Goal: Task Accomplishment & Management: Use online tool/utility

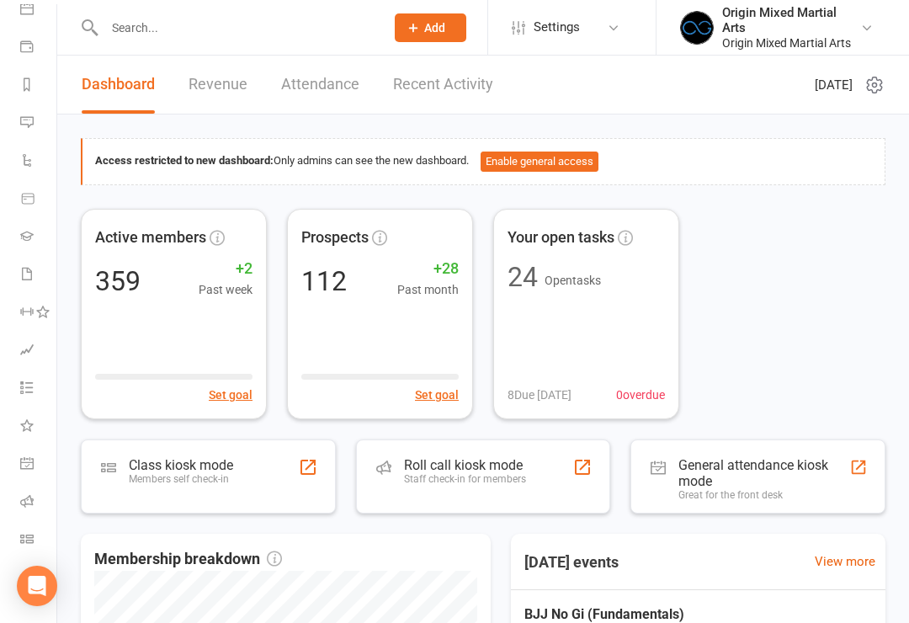
scroll to position [171, 0]
click at [32, 547] on link "Class check-in" at bounding box center [39, 541] width 38 height 38
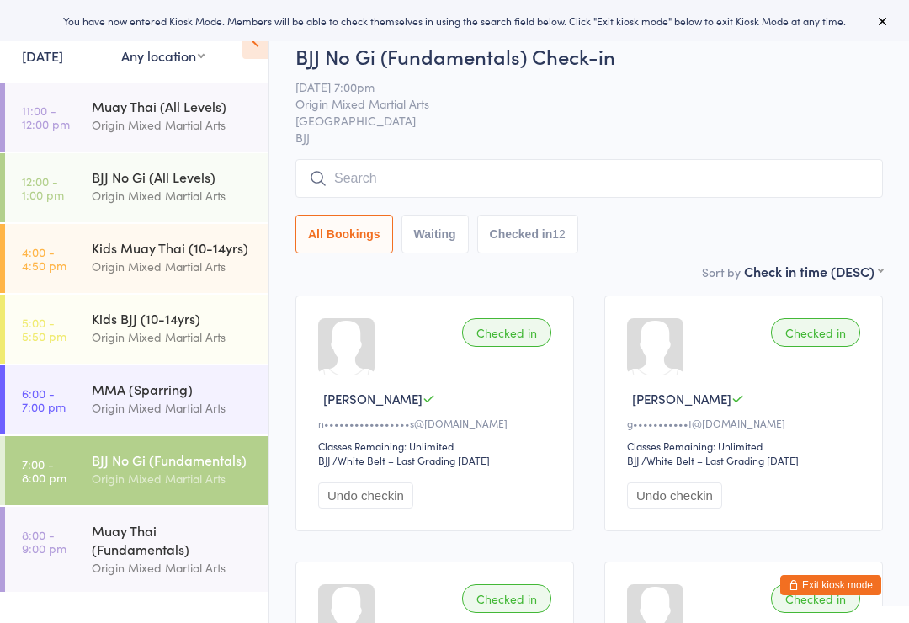
click at [187, 555] on div "Muay Thai (Fundamentals)" at bounding box center [173, 539] width 162 height 37
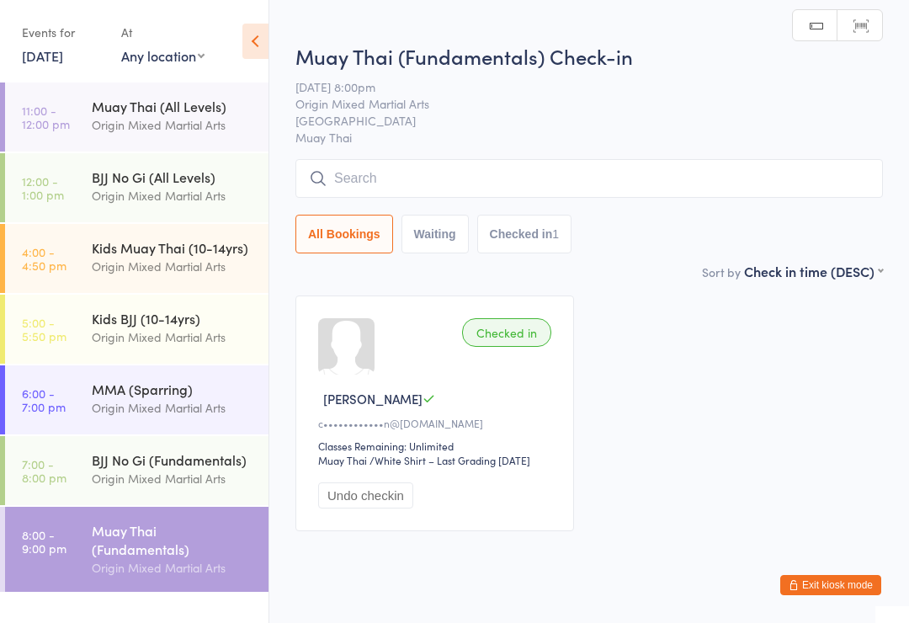
click at [536, 188] on input "search" at bounding box center [588, 178] width 587 height 39
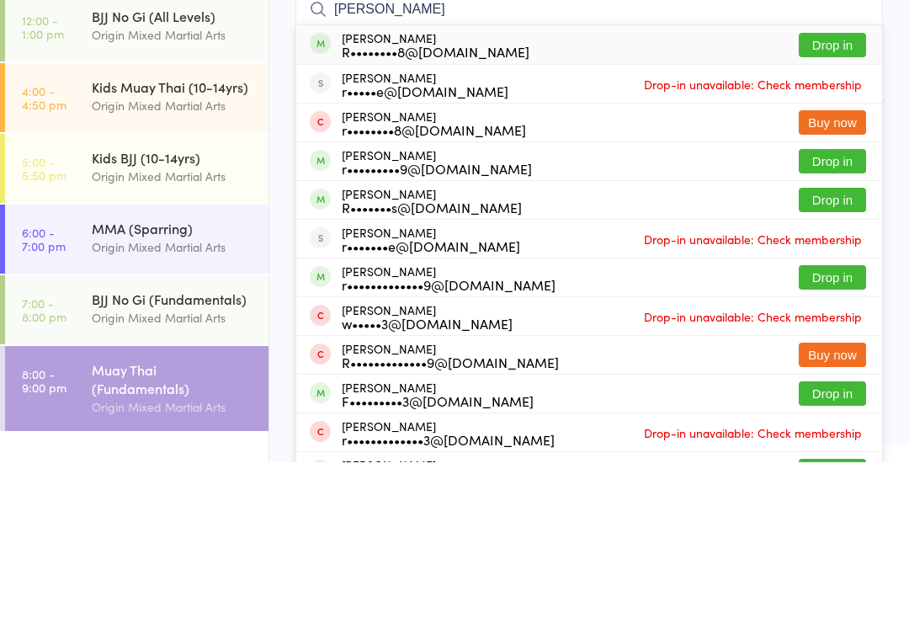
type input "[PERSON_NAME]"
click at [839, 194] on button "Drop in" at bounding box center [832, 206] width 67 height 24
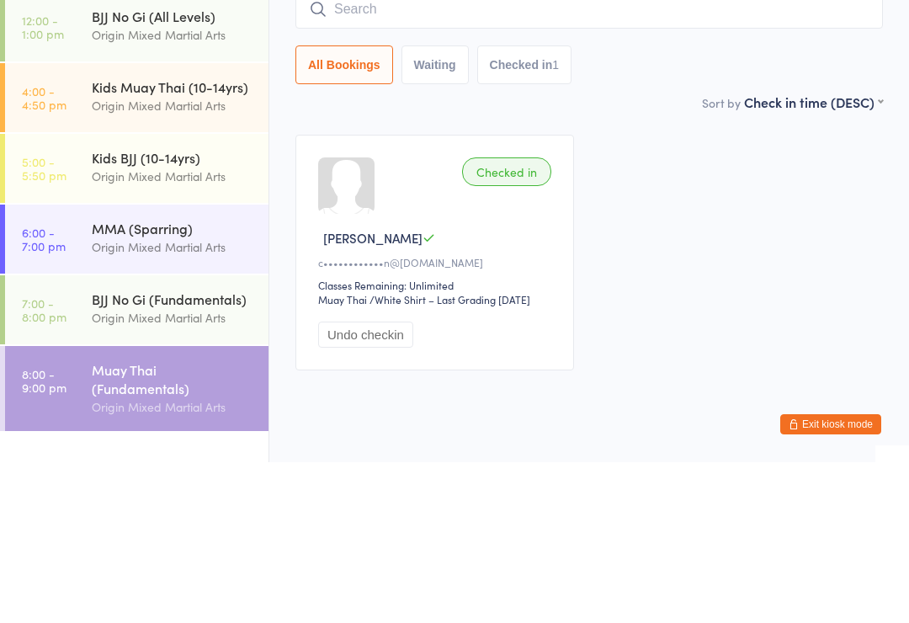
scroll to position [36, 0]
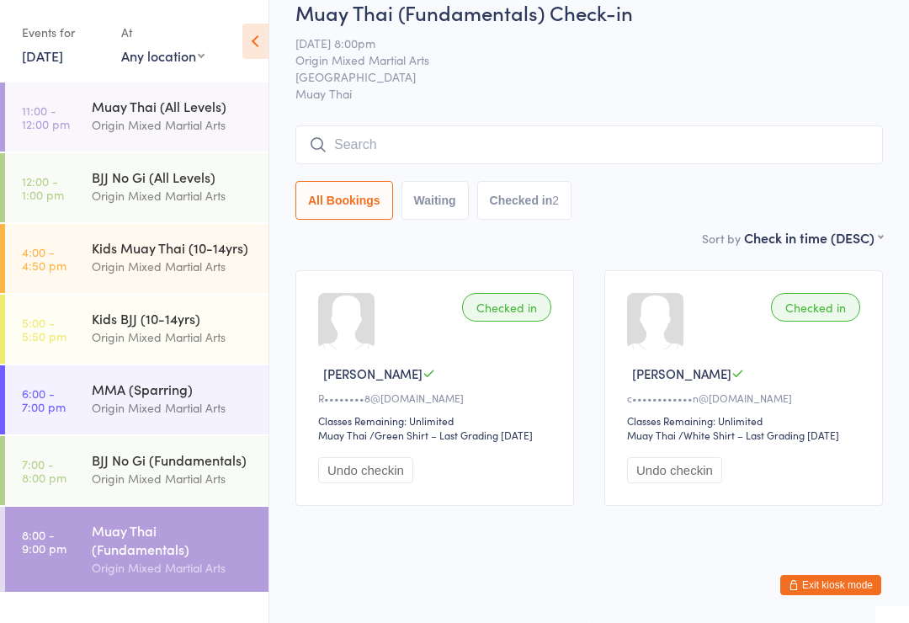
click at [578, 128] on input "search" at bounding box center [588, 144] width 587 height 39
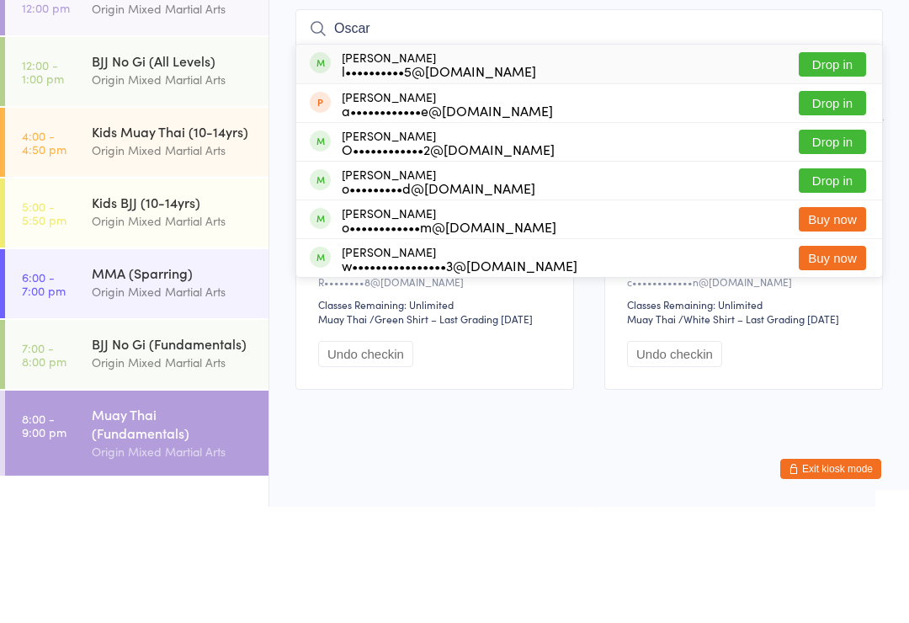
type input "Oscar"
click at [832, 284] on button "Drop in" at bounding box center [832, 296] width 67 height 24
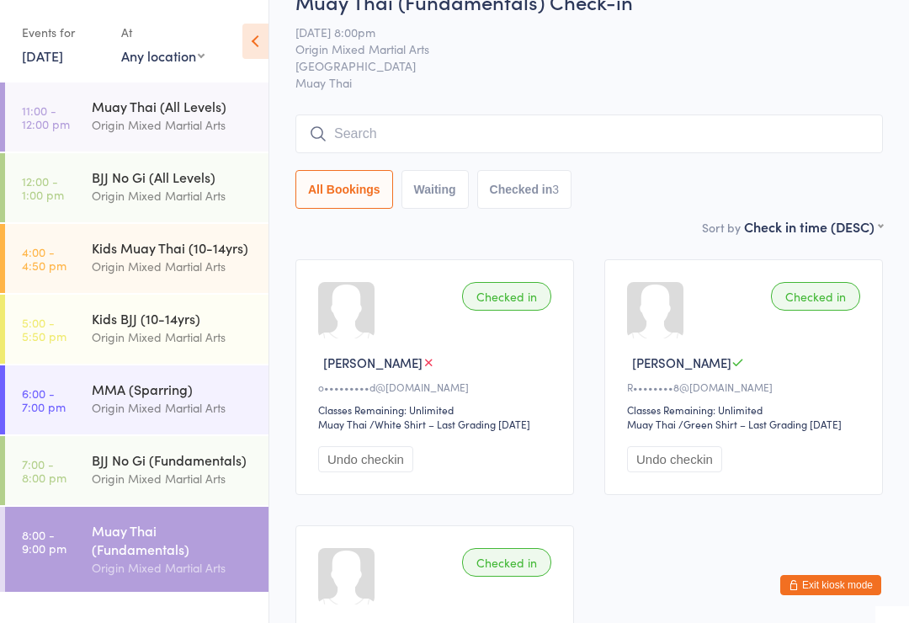
click at [356, 136] on input "search" at bounding box center [588, 133] width 587 height 39
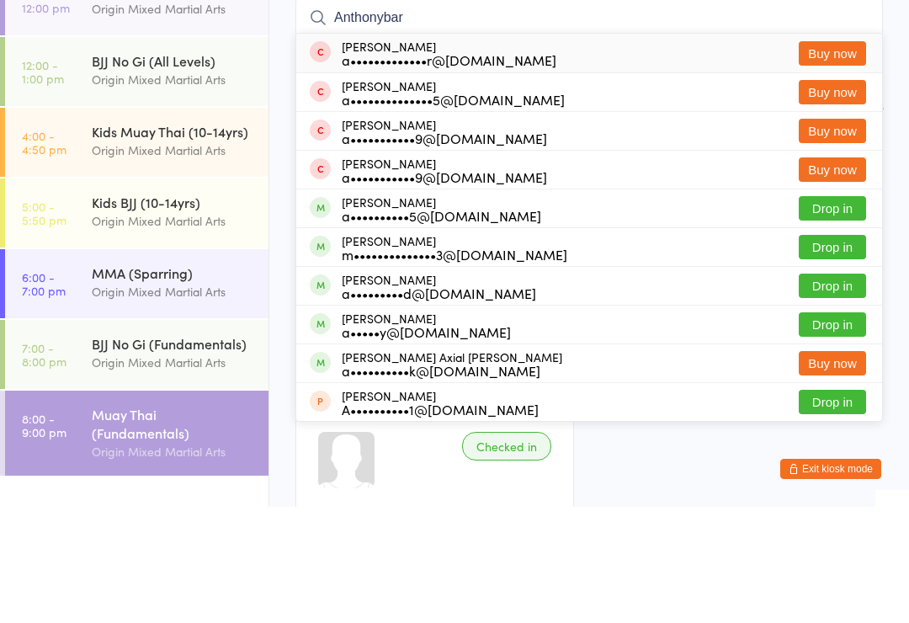
type input "Anthonybar"
click at [812, 312] on button "Drop in" at bounding box center [832, 324] width 67 height 24
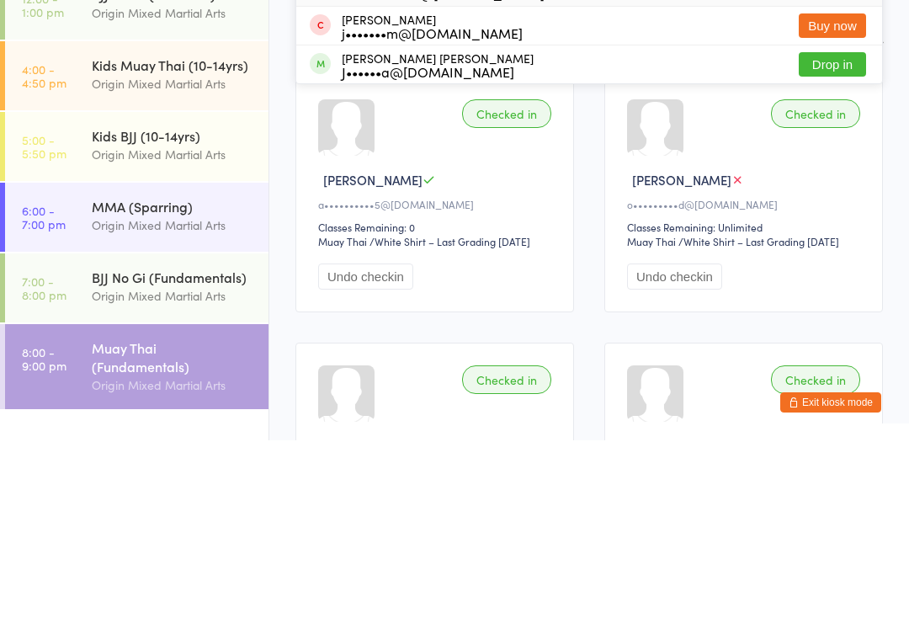
type input "jua"
click at [815, 235] on button "Drop in" at bounding box center [832, 247] width 67 height 24
